Goal: Task Accomplishment & Management: Manage account settings

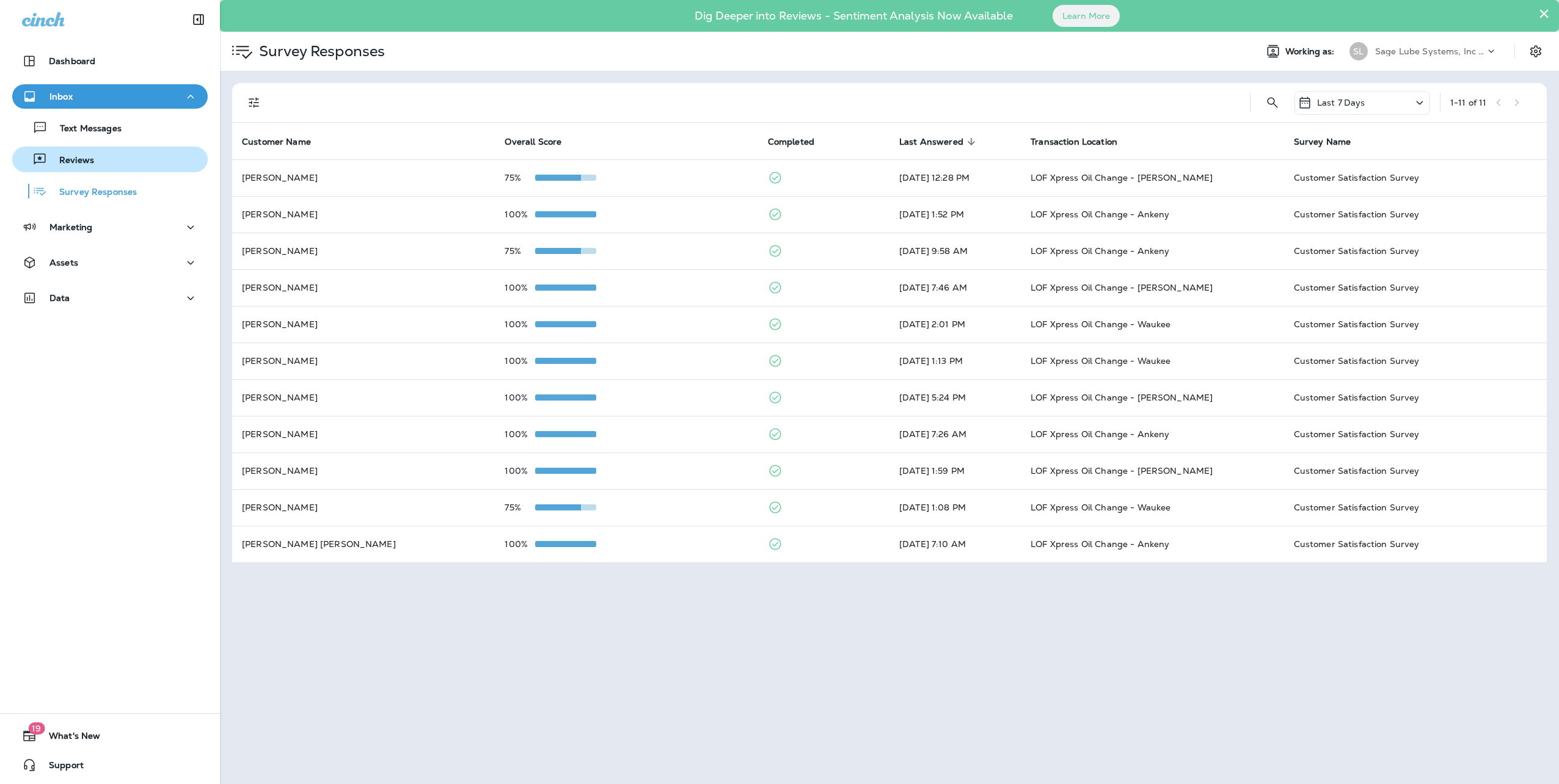
click at [86, 163] on p "Reviews" at bounding box center [71, 161] width 47 height 12
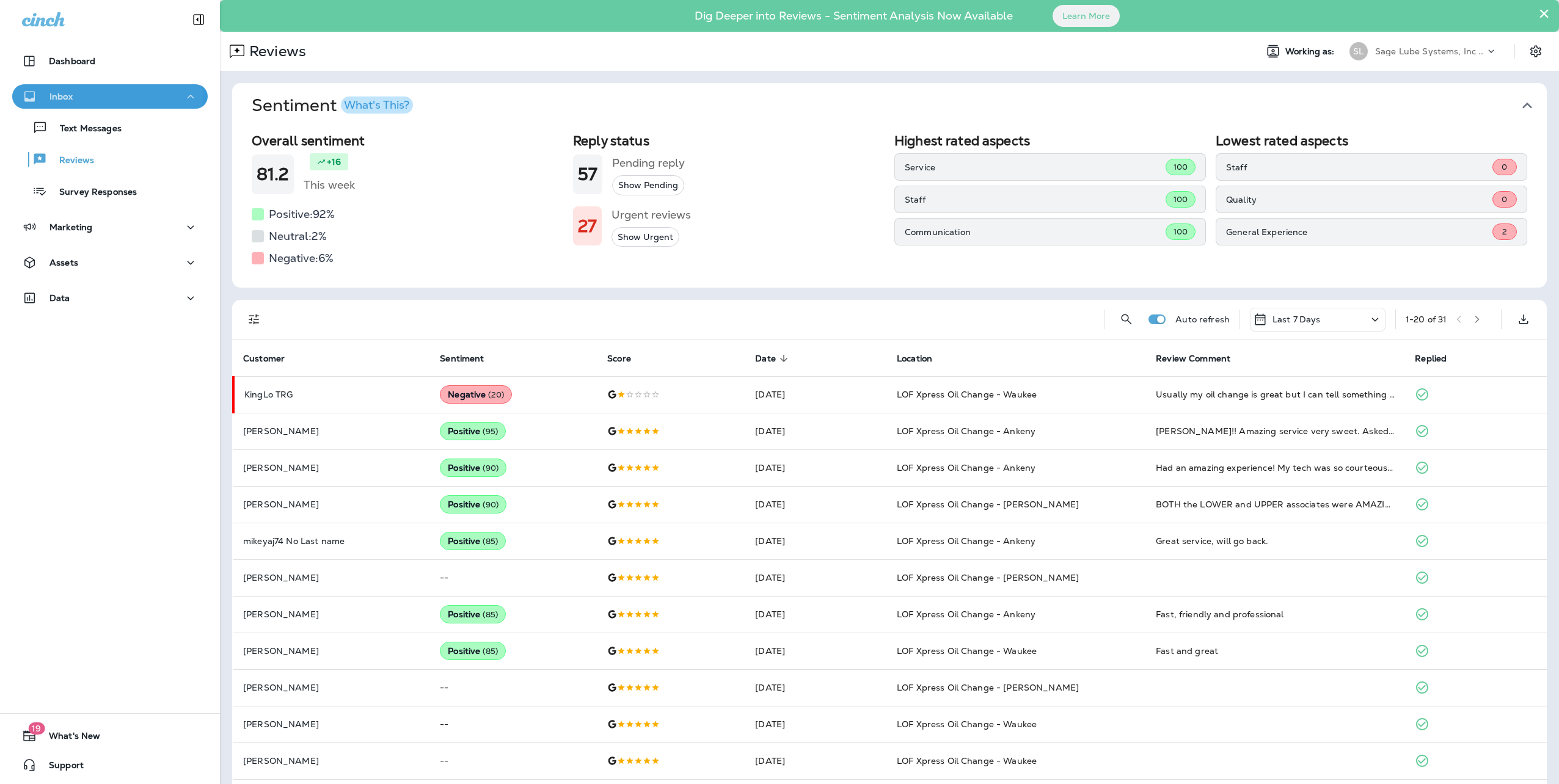
click at [80, 96] on div "Inbox" at bounding box center [110, 96] width 176 height 15
click at [195, 91] on button "Inbox" at bounding box center [109, 96] width 195 height 25
click at [79, 157] on p "Reviews" at bounding box center [71, 161] width 47 height 12
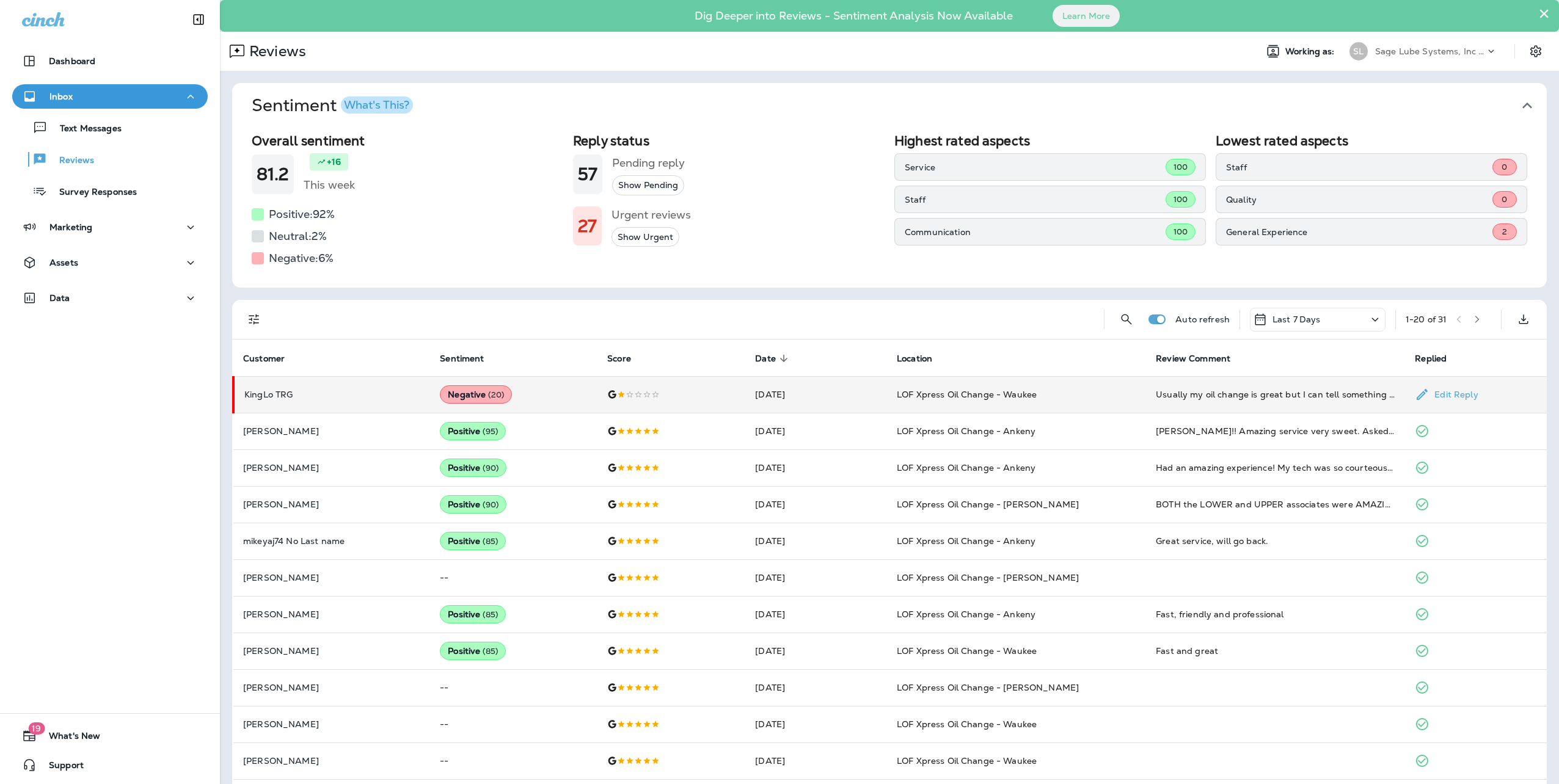
click at [564, 401] on td "Negative ( 20 )" at bounding box center [513, 394] width 167 height 36
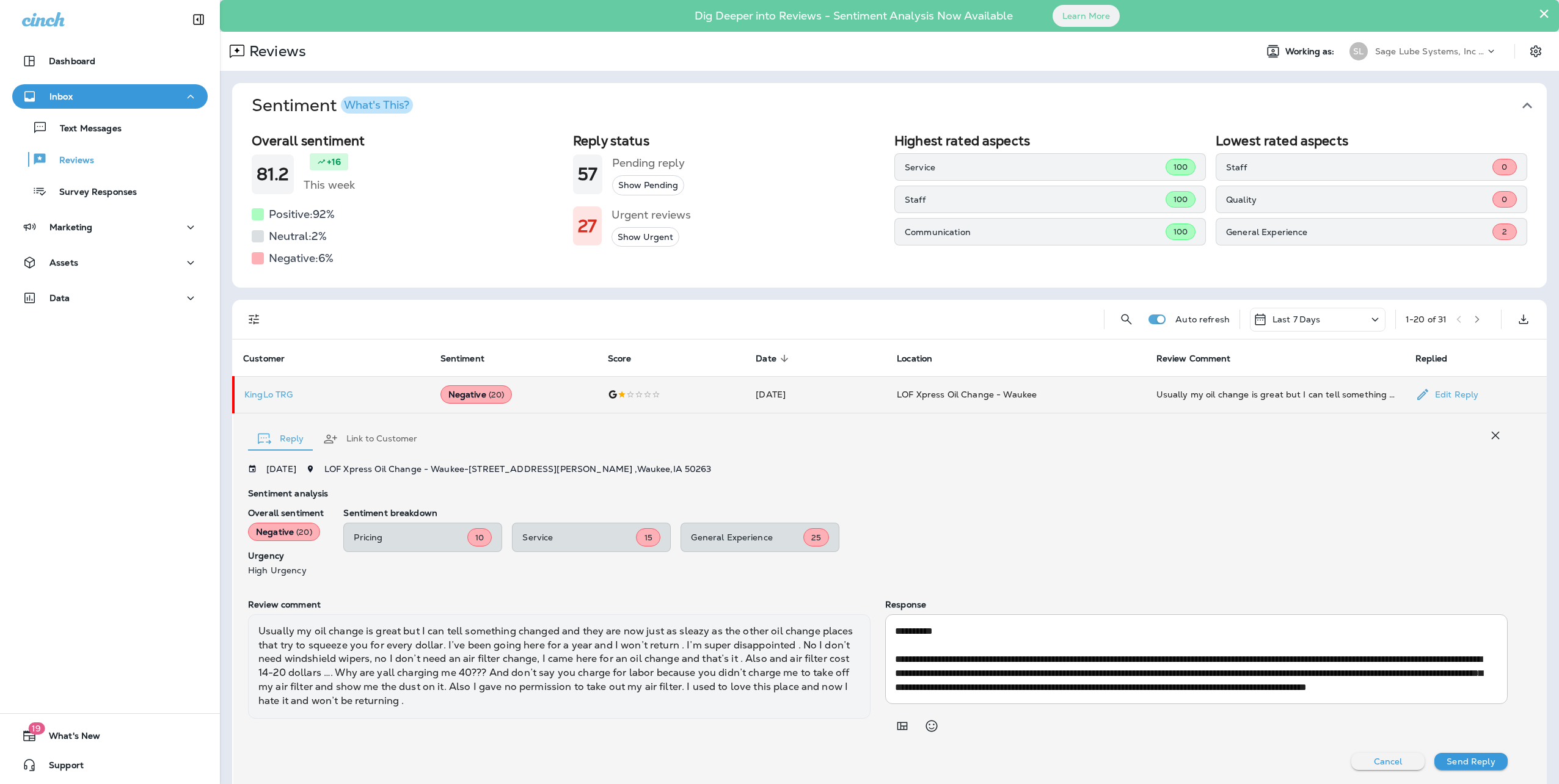
click at [277, 394] on p "KingLo TRG" at bounding box center [333, 394] width 176 height 10
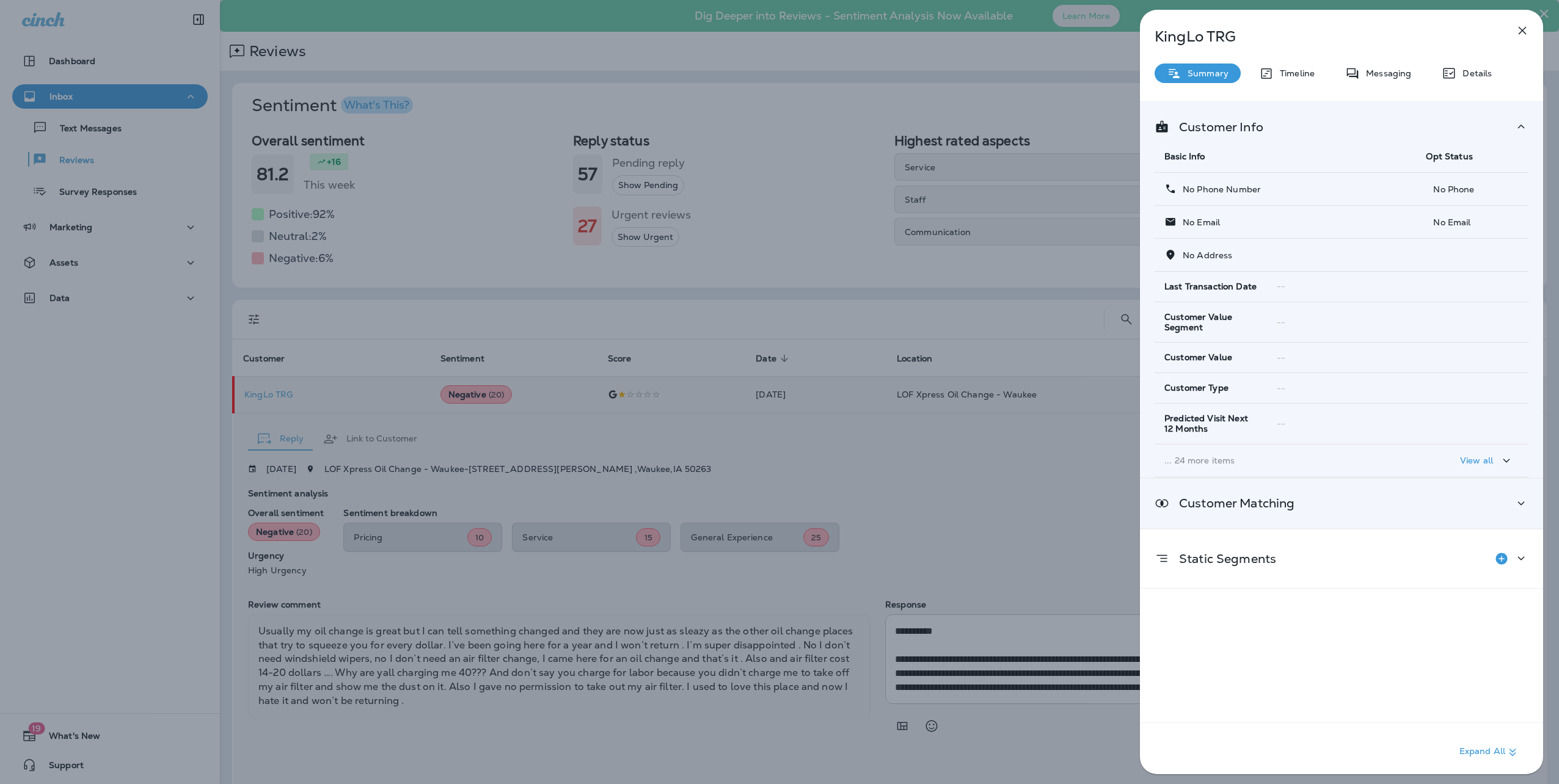
click at [1254, 499] on p "Customer Matching" at bounding box center [1232, 503] width 125 height 10
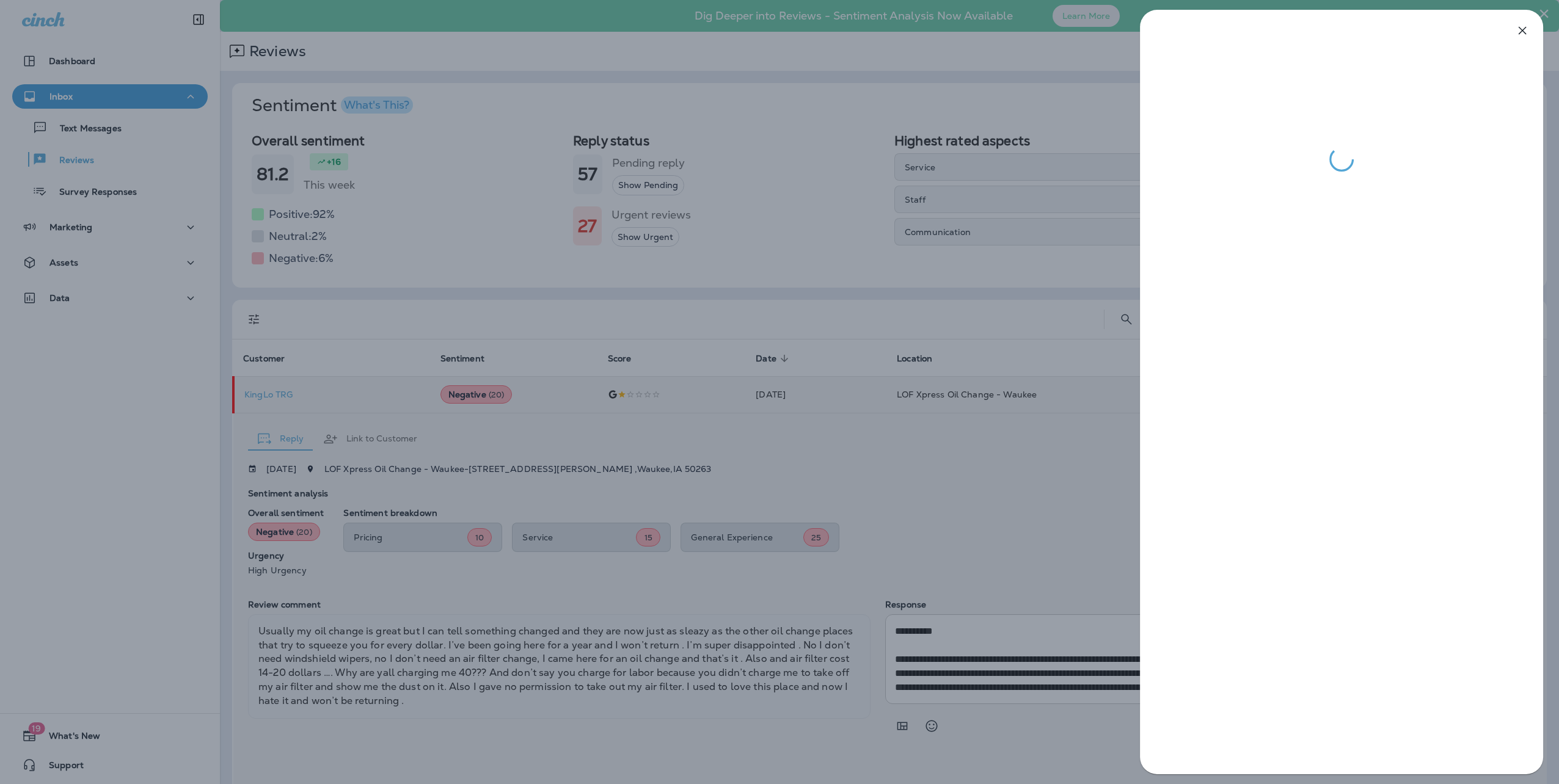
click at [490, 244] on div at bounding box center [780, 392] width 1559 height 784
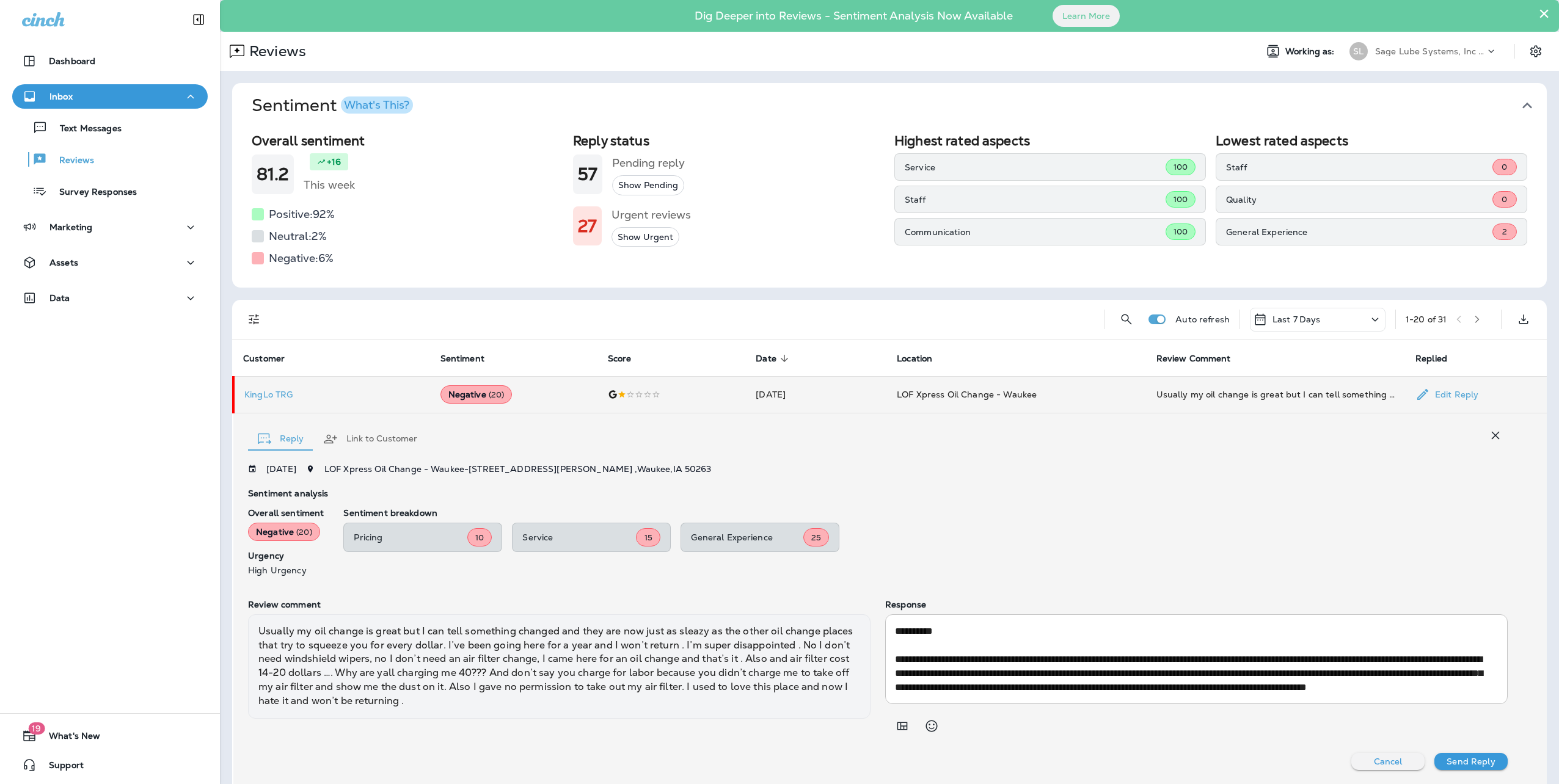
click at [644, 184] on button "Show Pending" at bounding box center [648, 185] width 72 height 20
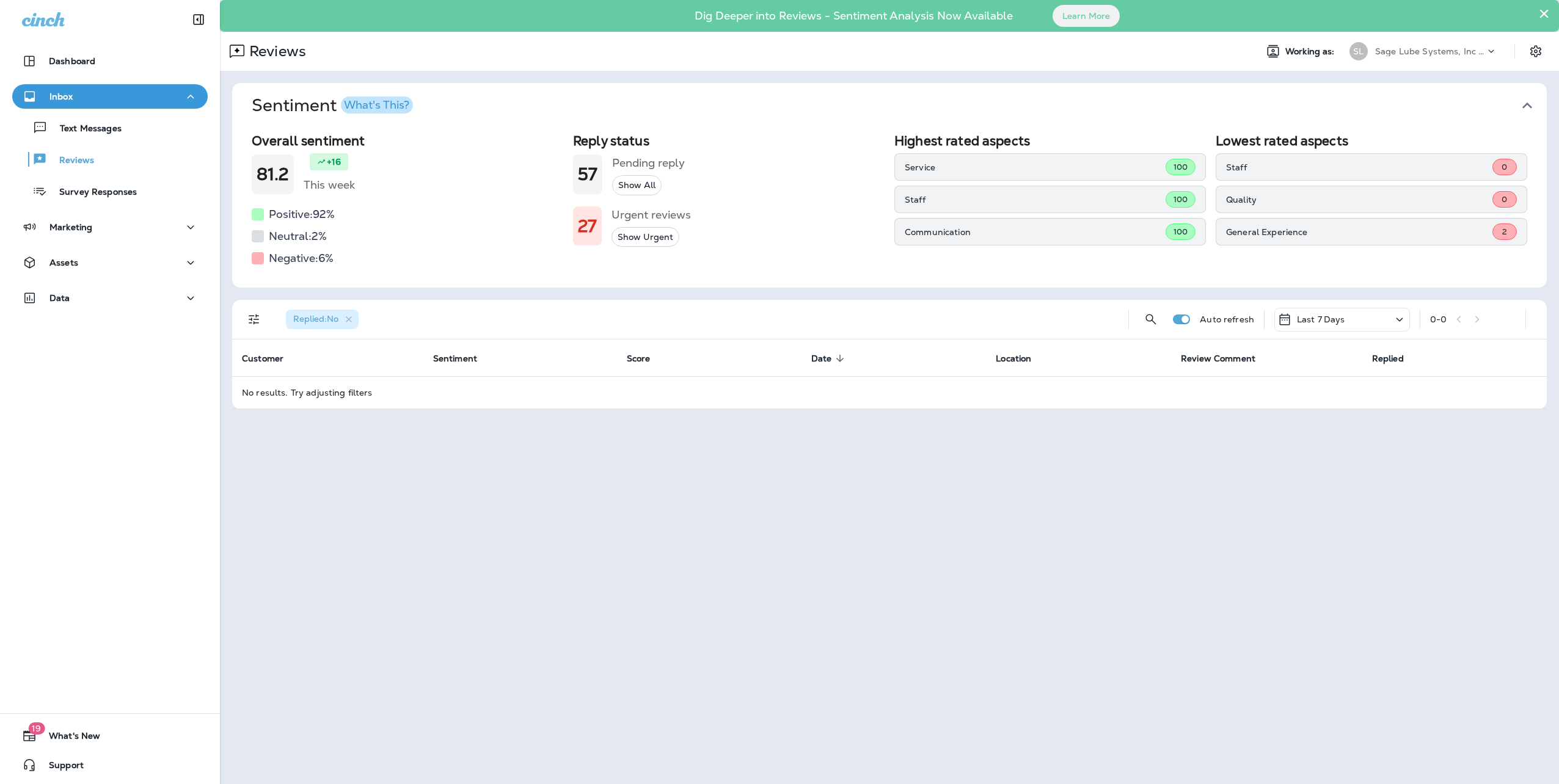
click at [594, 174] on h1 "57" at bounding box center [588, 174] width 20 height 20
click at [645, 160] on h5 "Pending reply" at bounding box center [649, 164] width 73 height 20
click at [575, 161] on div "57" at bounding box center [588, 174] width 29 height 40
click at [588, 224] on h1 "27" at bounding box center [587, 226] width 19 height 20
click at [640, 212] on h5 "Urgent reviews" at bounding box center [650, 215] width 79 height 20
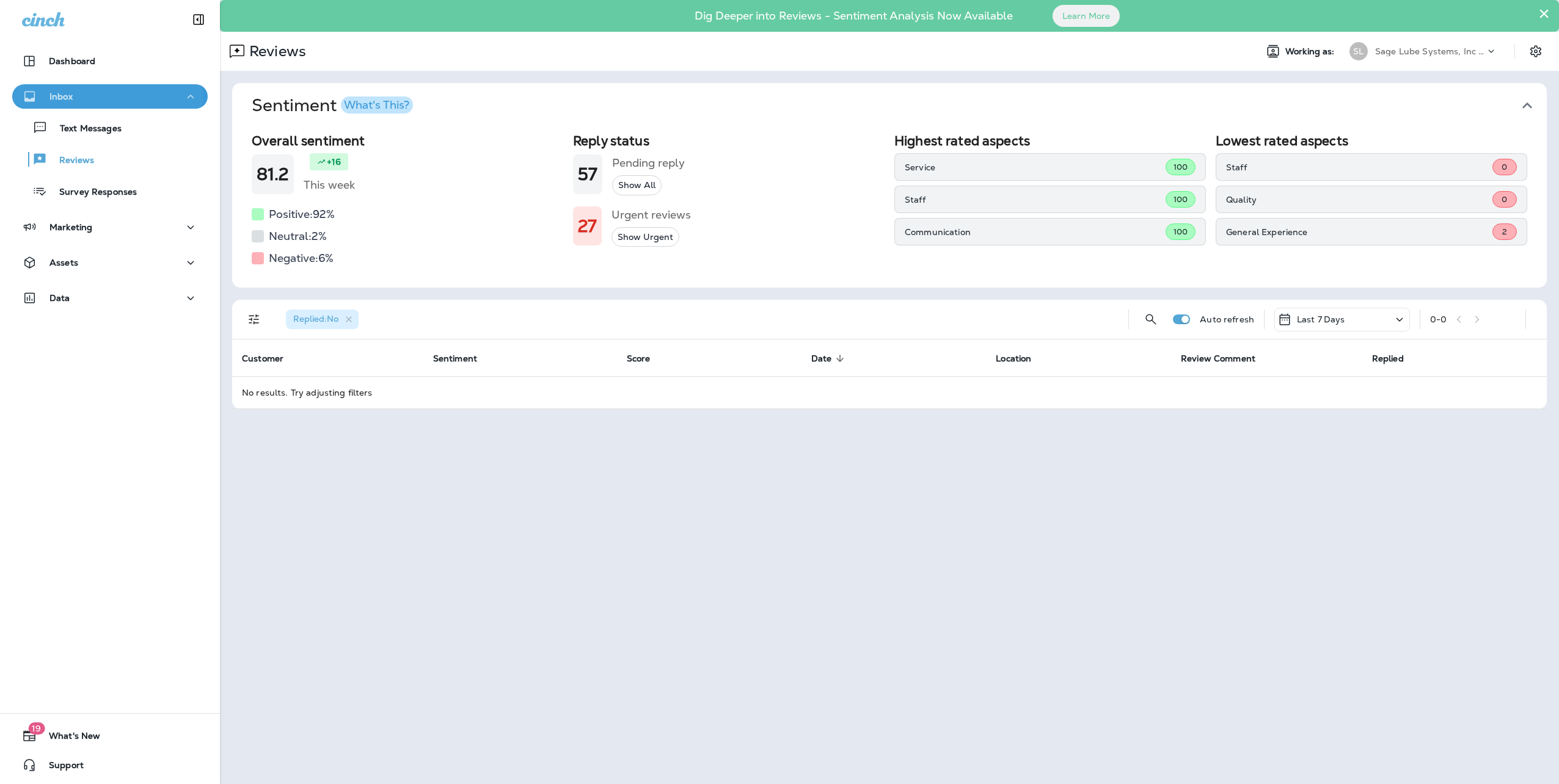
click at [57, 97] on p "Inbox" at bounding box center [61, 96] width 24 height 10
click at [83, 164] on p "Reviews" at bounding box center [71, 161] width 47 height 12
click at [85, 161] on p "Reviews" at bounding box center [71, 161] width 47 height 12
click at [89, 99] on div "Inbox" at bounding box center [110, 96] width 176 height 15
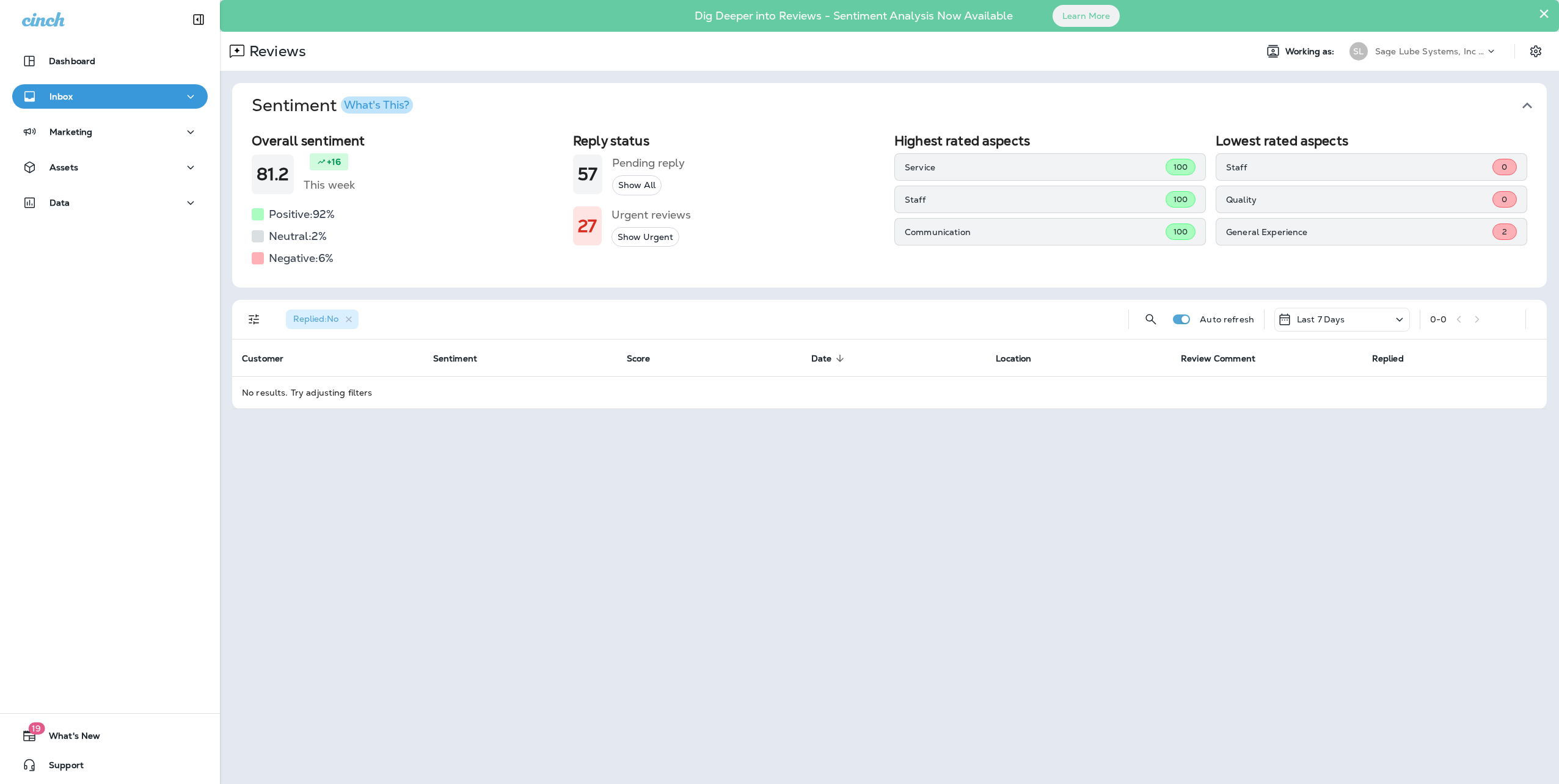
click at [370, 35] on div "Reviews Working as: SL Sage Lube Systems, Inc dba LOF Xpress Oil Change" at bounding box center [889, 51] width 1339 height 39
click at [78, 159] on p "Reviews" at bounding box center [71, 161] width 47 height 12
click at [351, 318] on icon "button" at bounding box center [349, 319] width 10 height 10
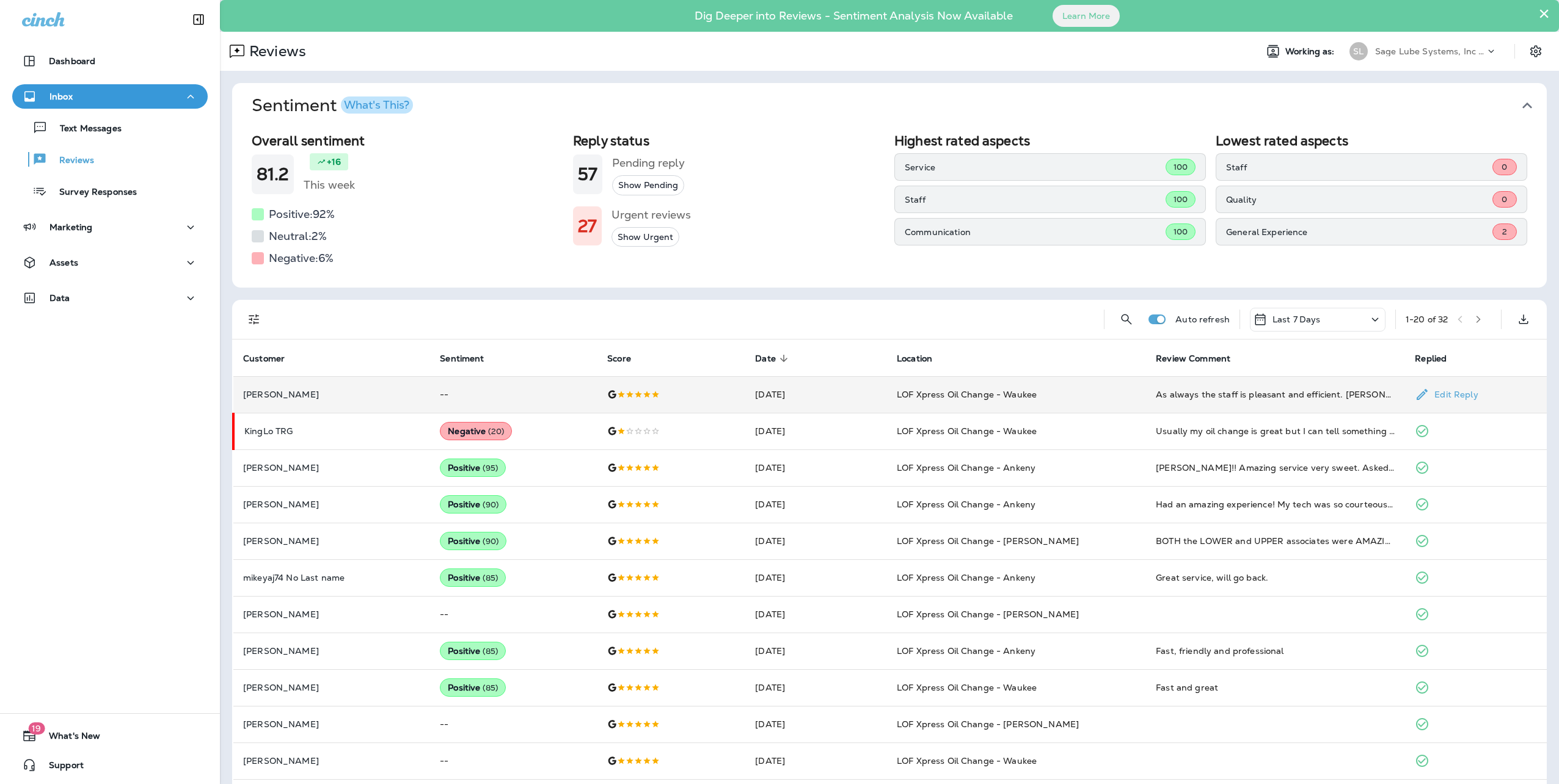
click at [750, 394] on td "[DATE]" at bounding box center [816, 394] width 142 height 36
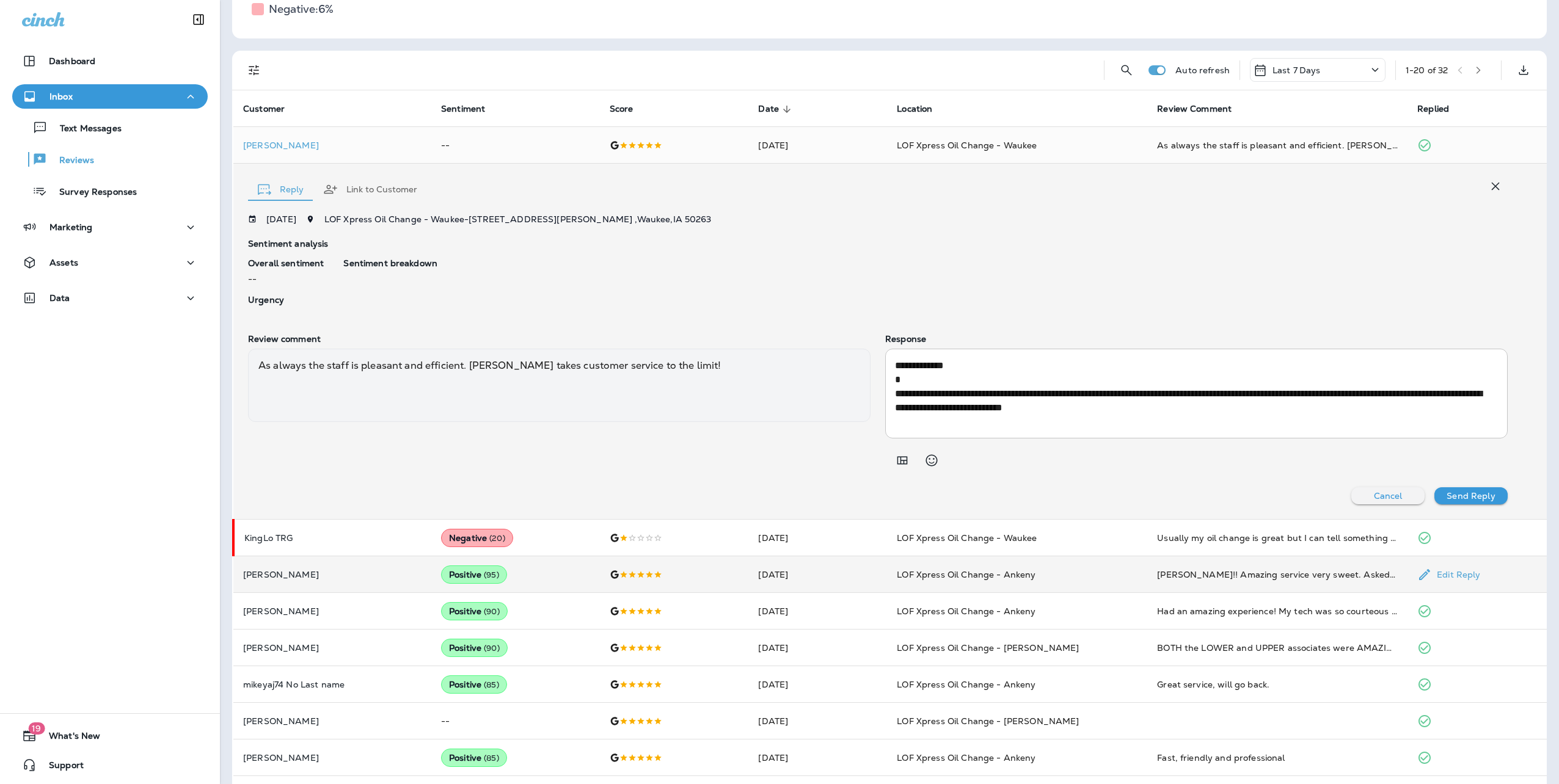
scroll to position [244, 0]
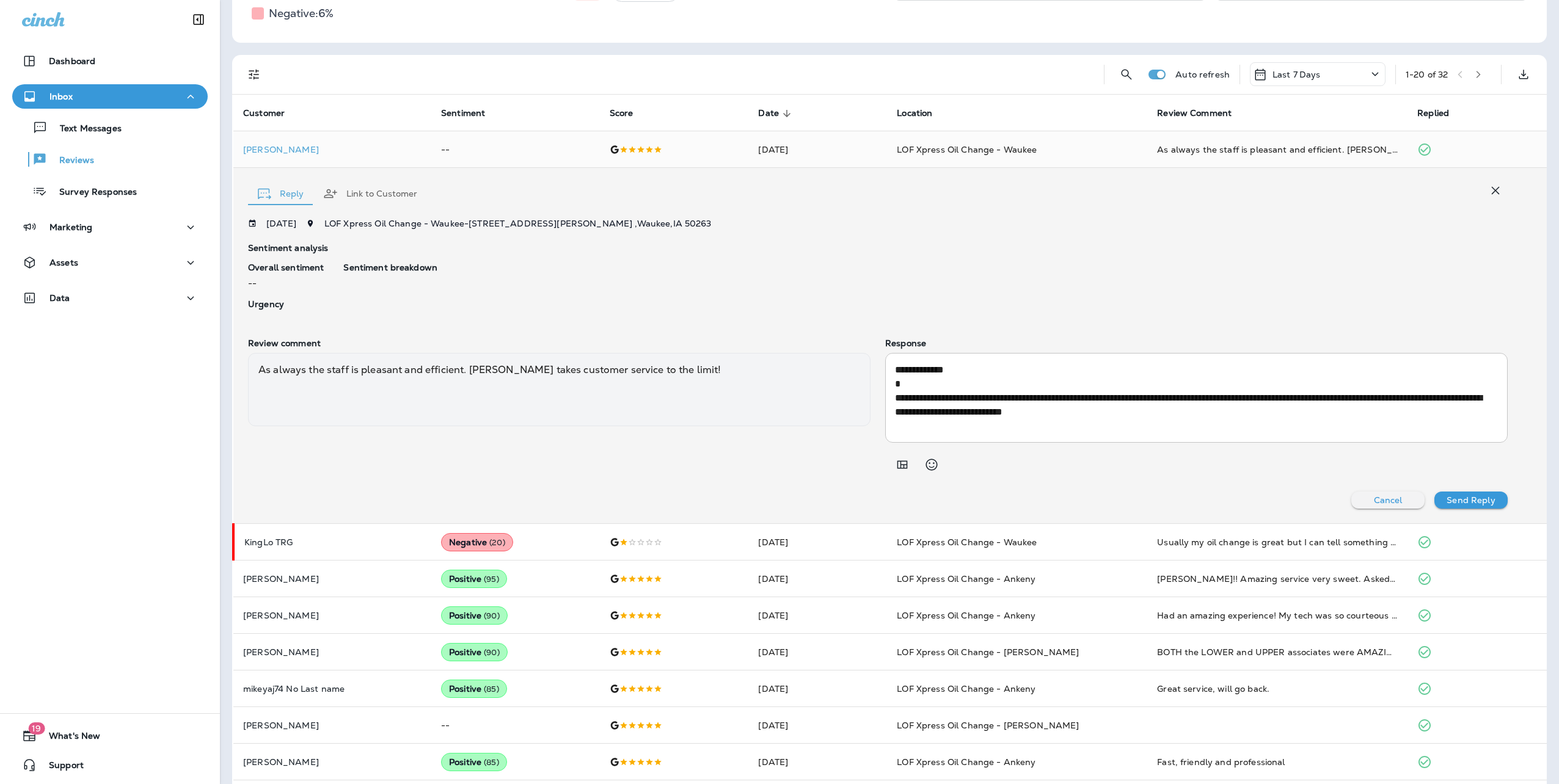
click at [93, 96] on div "Inbox" at bounding box center [110, 96] width 176 height 15
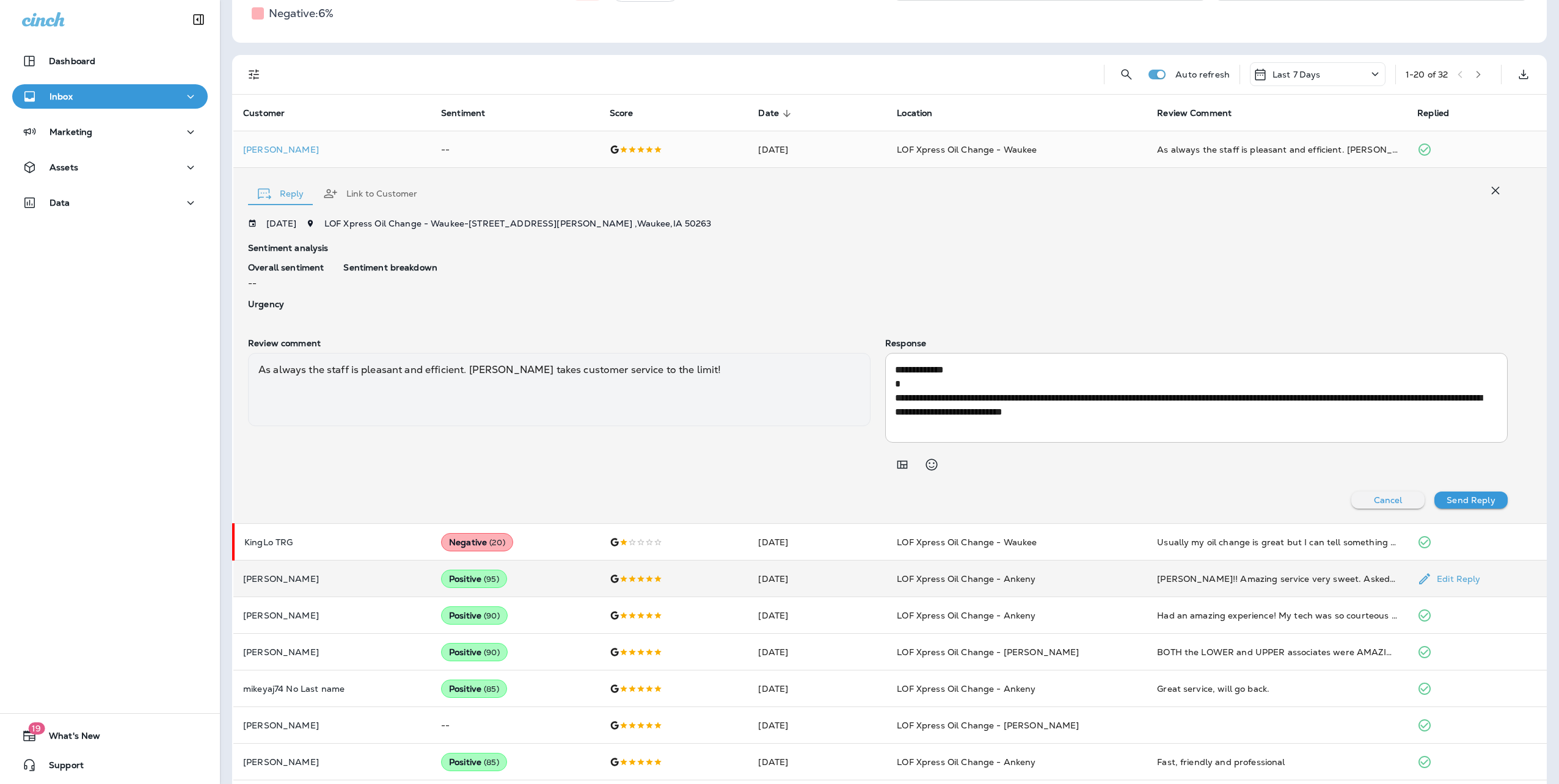
scroll to position [489, 0]
